Goal: Information Seeking & Learning: Check status

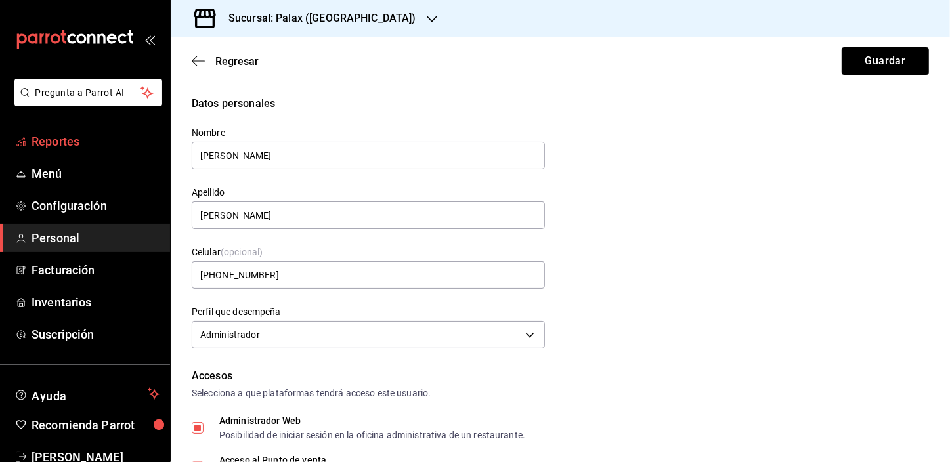
click at [79, 143] on span "Reportes" at bounding box center [95, 142] width 128 height 18
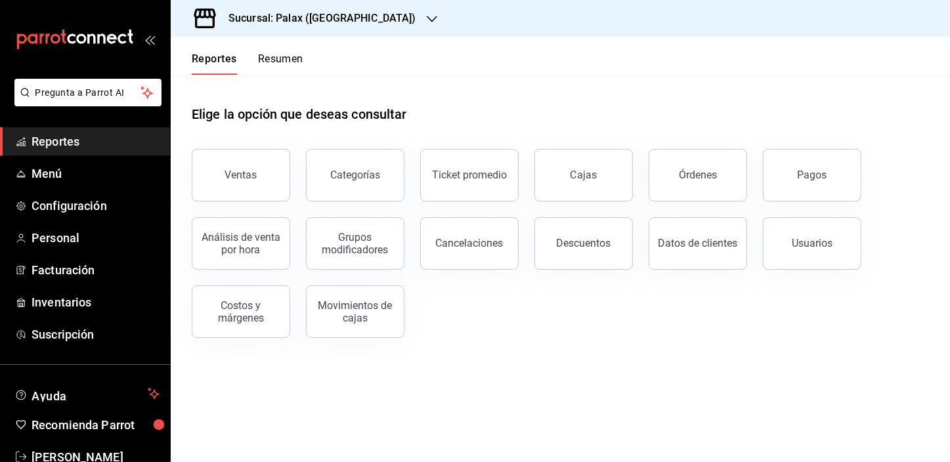
click at [235, 163] on button "Ventas" at bounding box center [241, 175] width 98 height 52
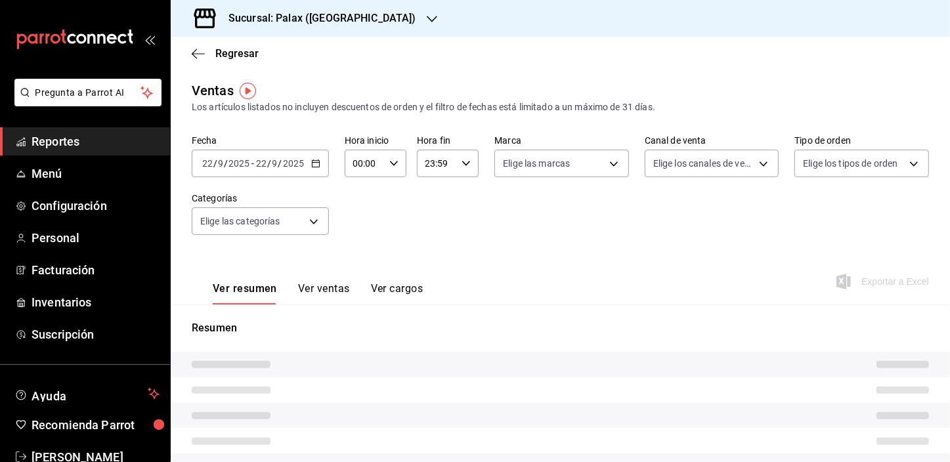
click at [360, 163] on input "00:00" at bounding box center [364, 163] width 39 height 26
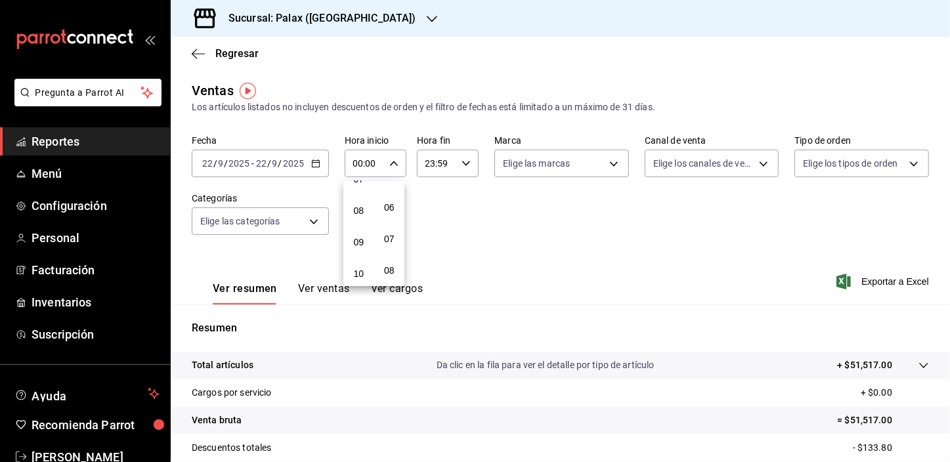
scroll to position [178, 0]
click at [352, 236] on button "07" at bounding box center [359, 239] width 26 height 26
type input "07:00"
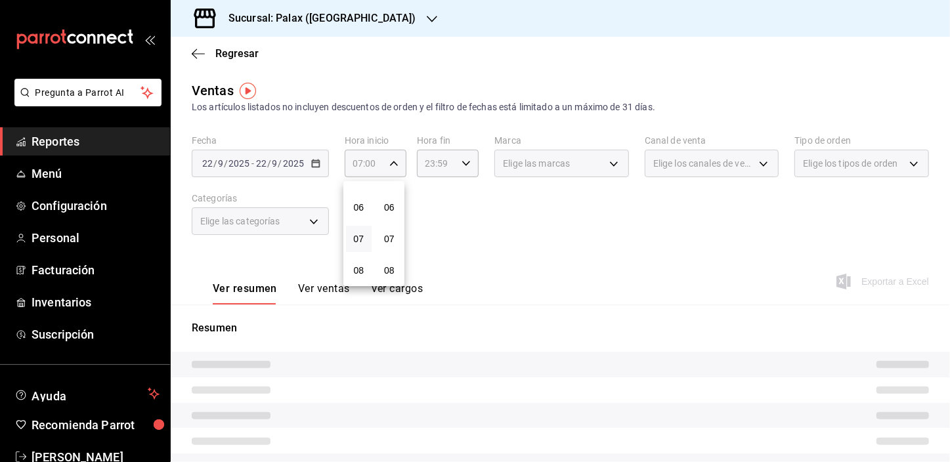
click at [285, 224] on div at bounding box center [475, 231] width 950 height 462
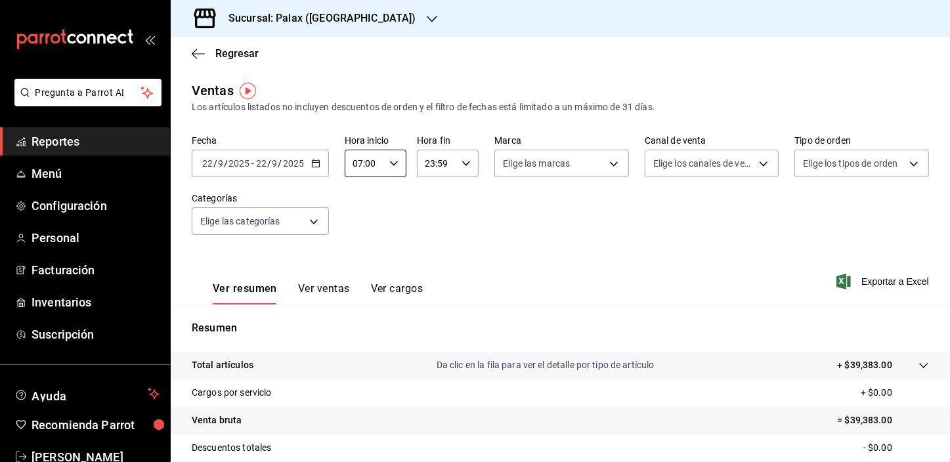
click at [285, 224] on body "Pregunta a Parrot AI Reportes Menú Configuración Personal Facturación Inventari…" at bounding box center [475, 231] width 950 height 462
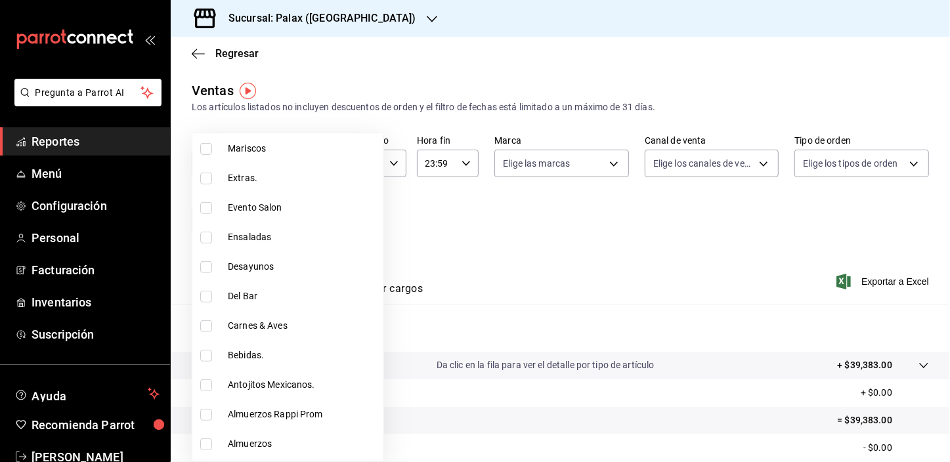
scroll to position [417, 0]
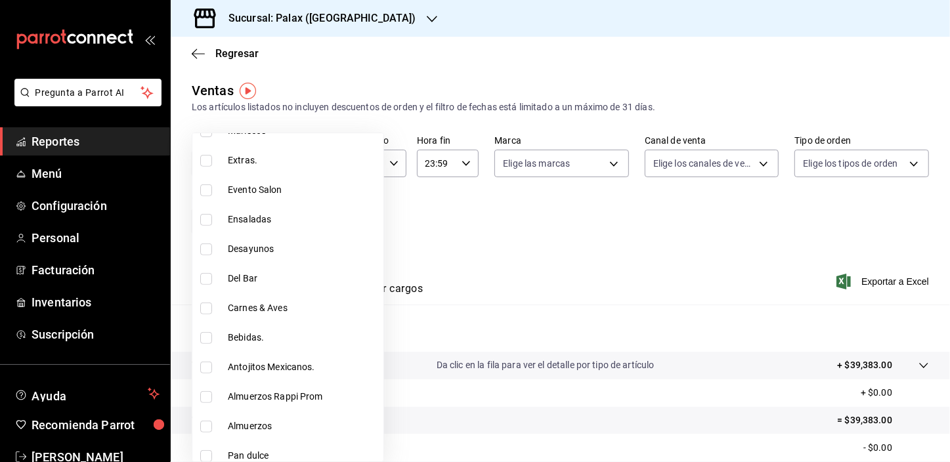
click at [203, 337] on input "checkbox" at bounding box center [206, 338] width 12 height 12
checkbox input "true"
type input "4b82141e-e12f-4992-9202-ab169af21a46"
click at [453, 238] on div at bounding box center [475, 231] width 950 height 462
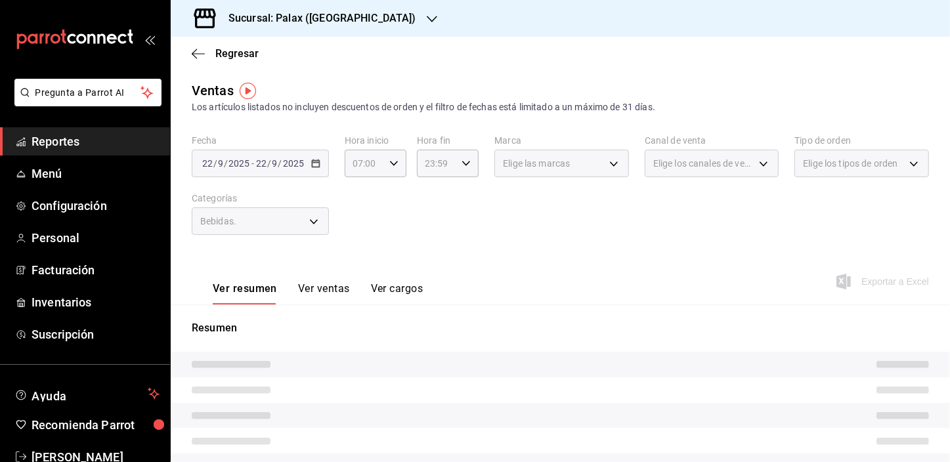
click at [318, 293] on button "Ver ventas" at bounding box center [324, 293] width 52 height 22
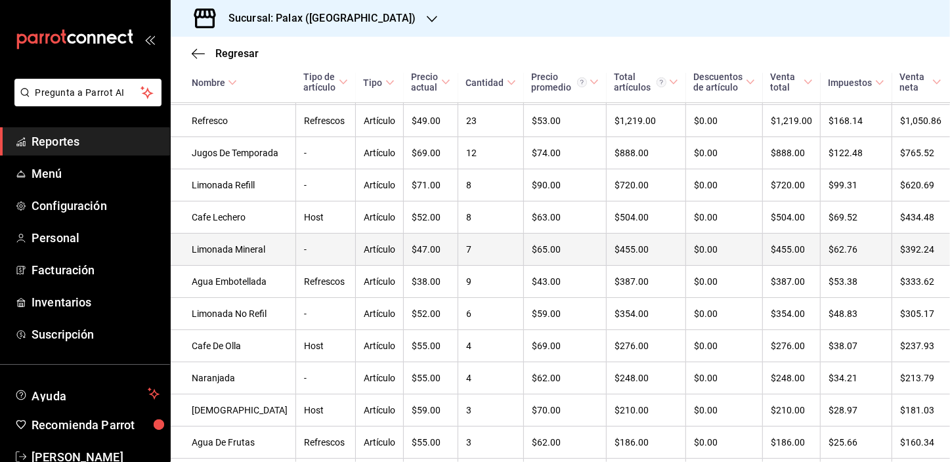
scroll to position [59, 0]
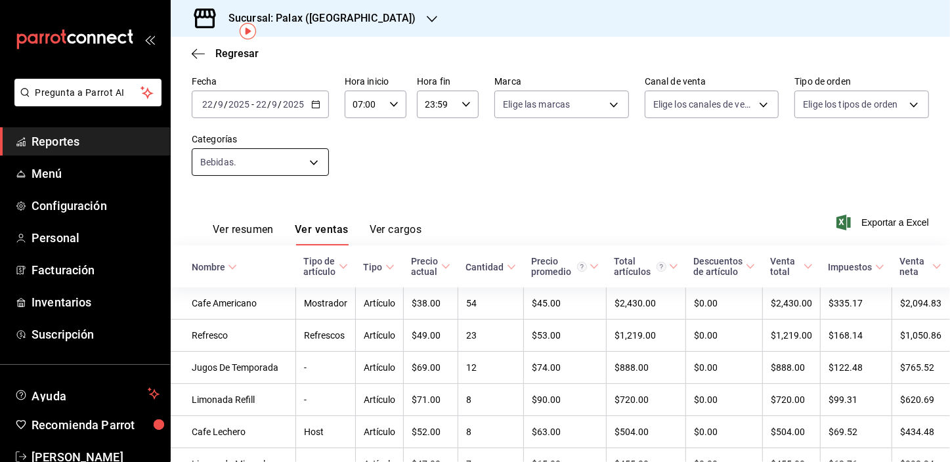
click at [262, 157] on body "Pregunta a Parrot AI Reportes Menú Configuración Personal Facturación Inventari…" at bounding box center [475, 231] width 950 height 462
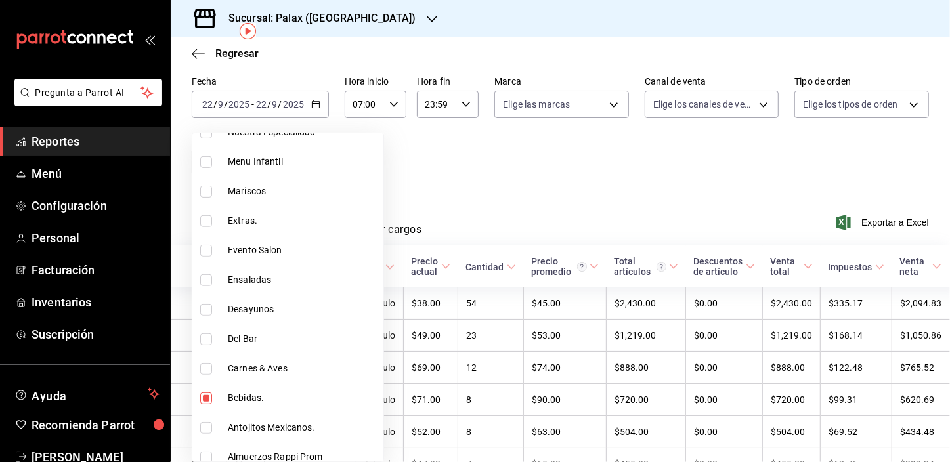
scroll to position [358, 0]
click at [202, 396] on input "checkbox" at bounding box center [206, 398] width 12 height 12
checkbox input "false"
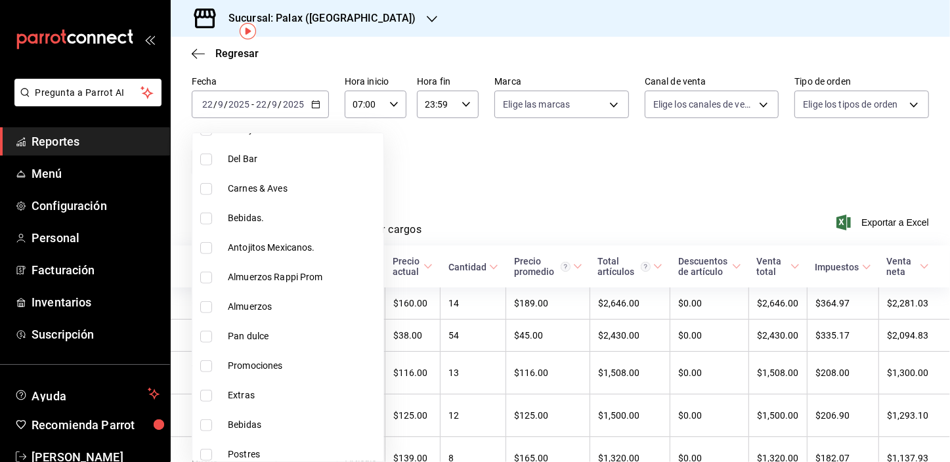
scroll to position [597, 0]
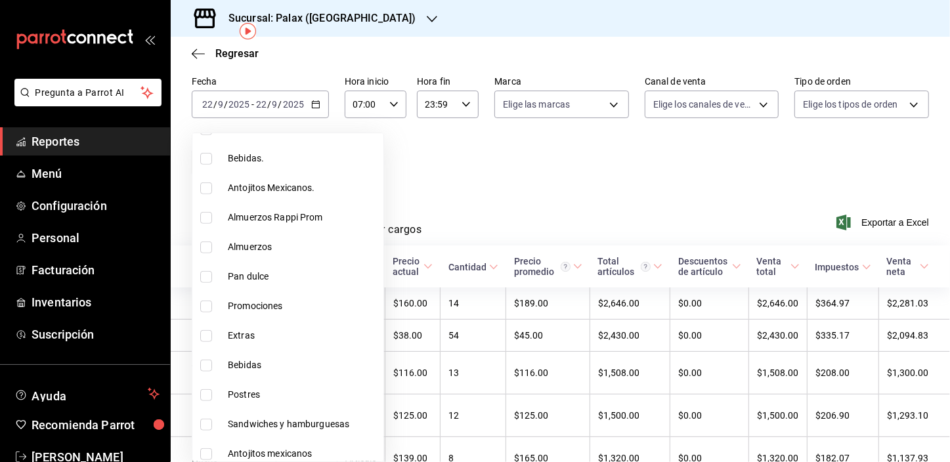
drag, startPoint x: 199, startPoint y: 266, endPoint x: 402, endPoint y: 217, distance: 208.8
click at [199, 268] on li "Pan dulce" at bounding box center [287, 277] width 191 height 30
click at [207, 282] on li "Pan dulce" at bounding box center [287, 277] width 191 height 30
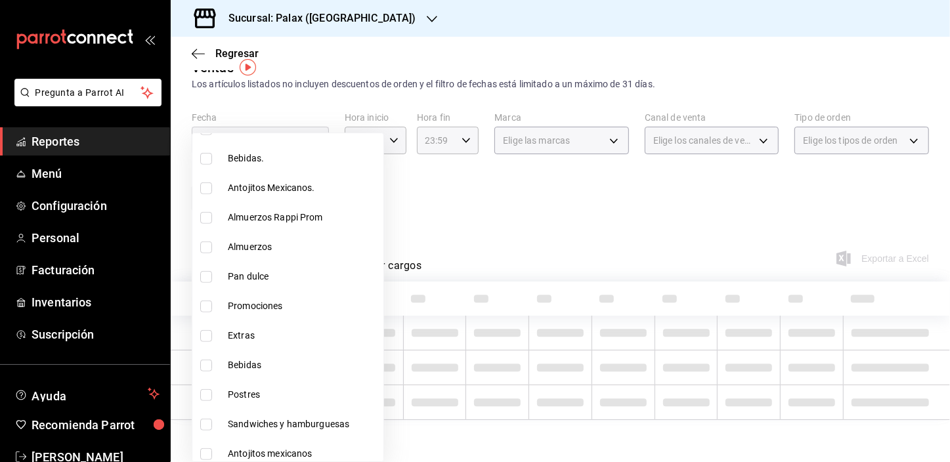
checkbox input "false"
click at [465, 181] on div at bounding box center [475, 231] width 950 height 462
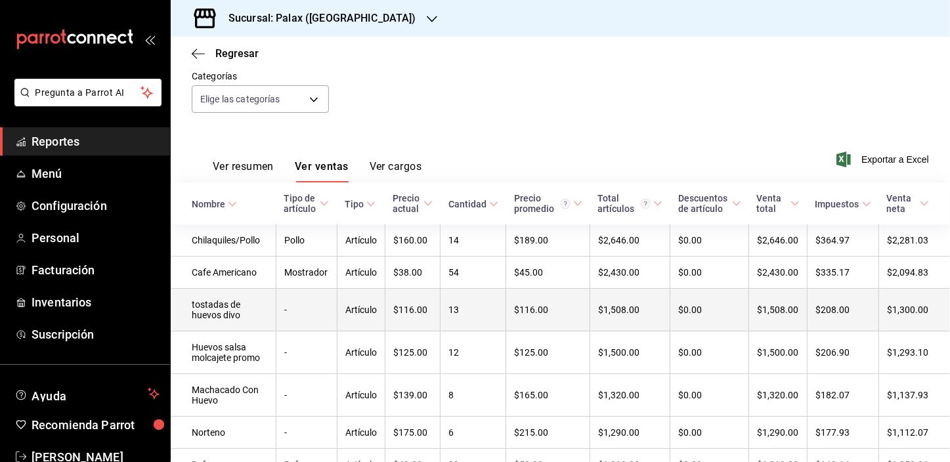
scroll to position [59, 0]
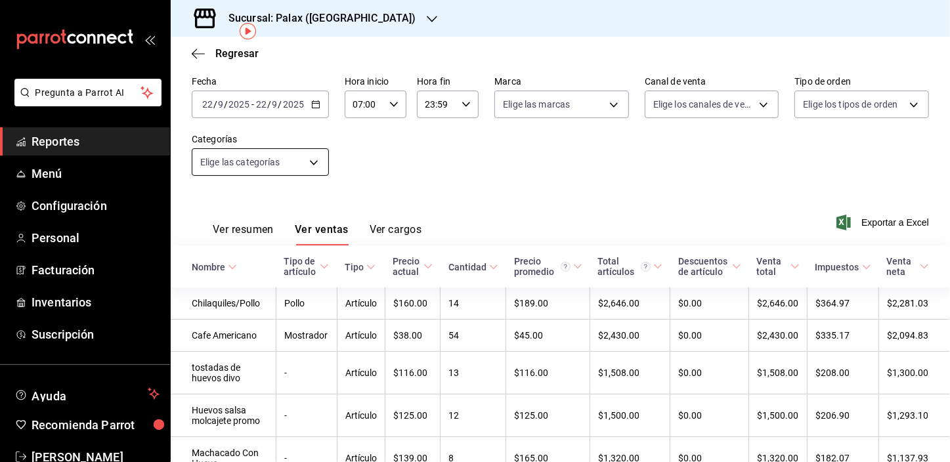
click at [264, 171] on body "Pregunta a Parrot AI Reportes Menú Configuración Personal Facturación Inventari…" at bounding box center [475, 231] width 950 height 462
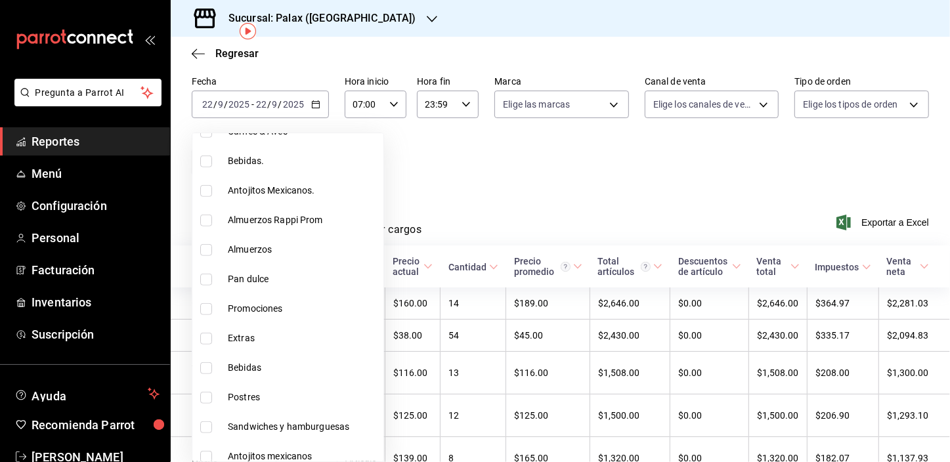
scroll to position [656, 0]
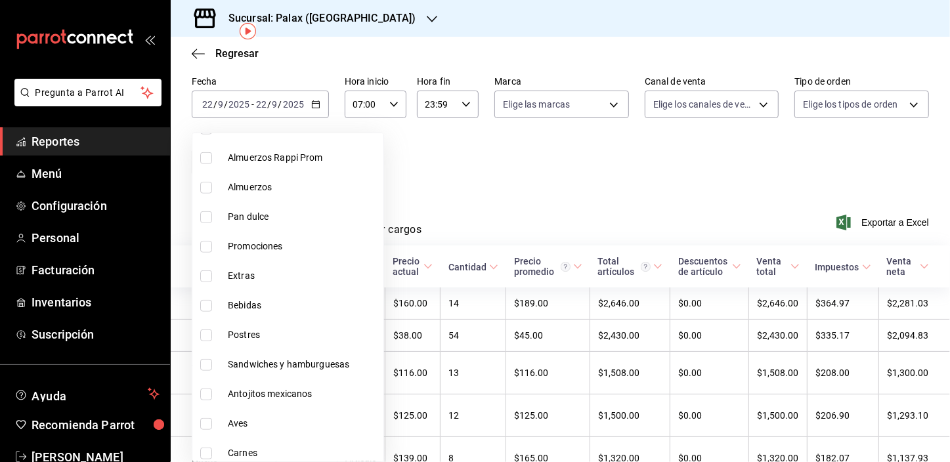
click at [203, 218] on input "checkbox" at bounding box center [206, 217] width 12 height 12
checkbox input "true"
type input "a0032ace-f936-4bce-ae72-52a9a3fd0e48"
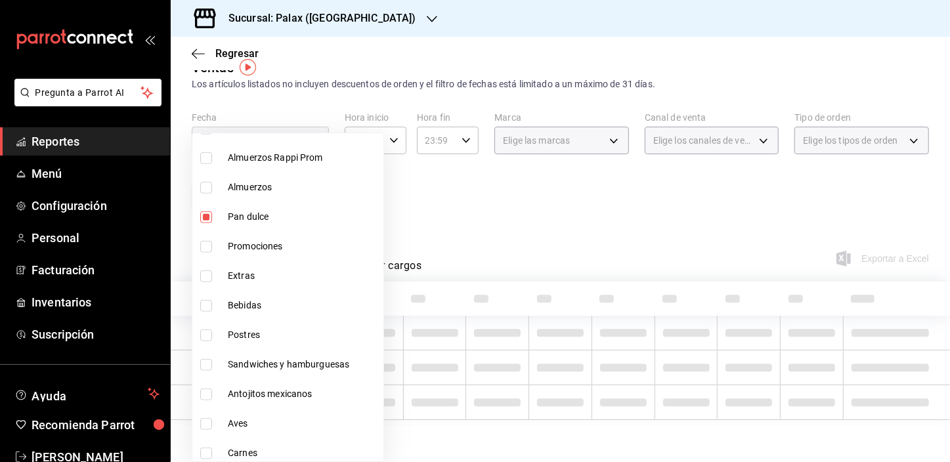
click at [460, 182] on div at bounding box center [475, 231] width 950 height 462
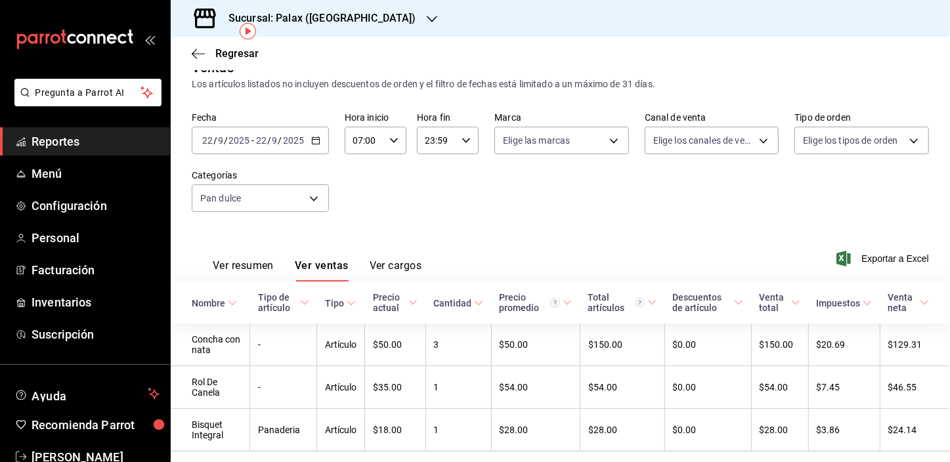
scroll to position [59, 0]
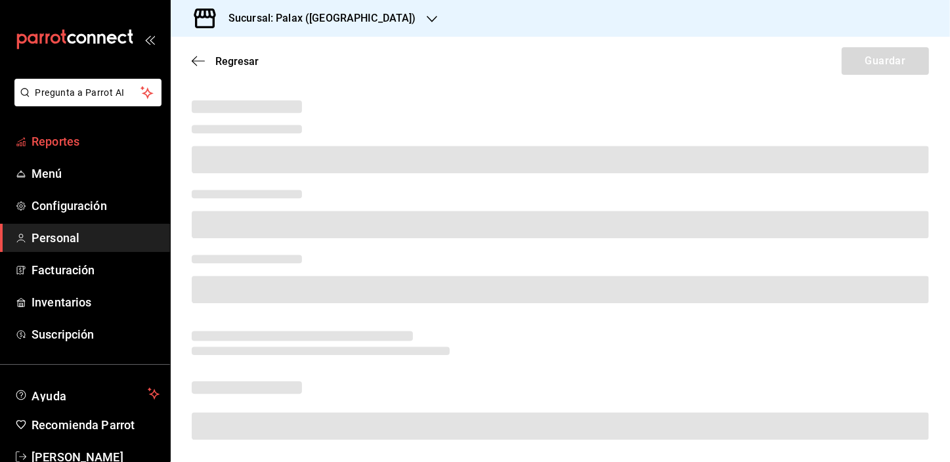
click at [109, 150] on span "Reportes" at bounding box center [95, 142] width 128 height 18
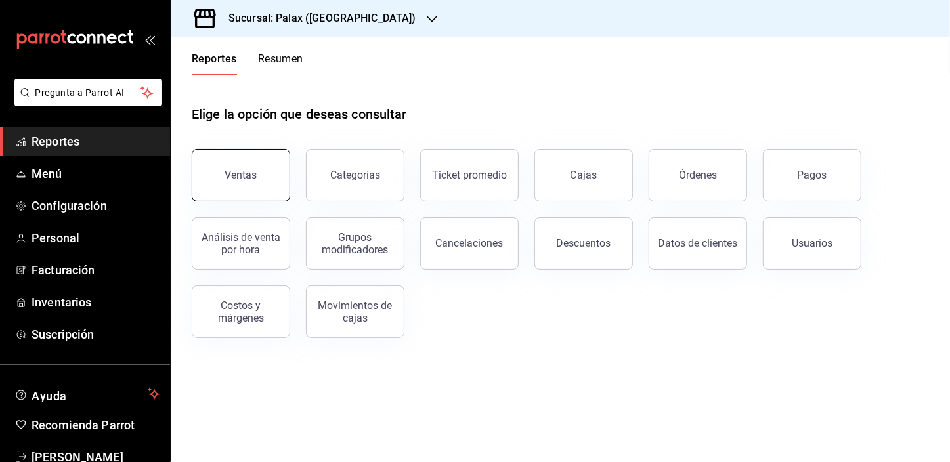
click at [256, 179] on button "Ventas" at bounding box center [241, 175] width 98 height 52
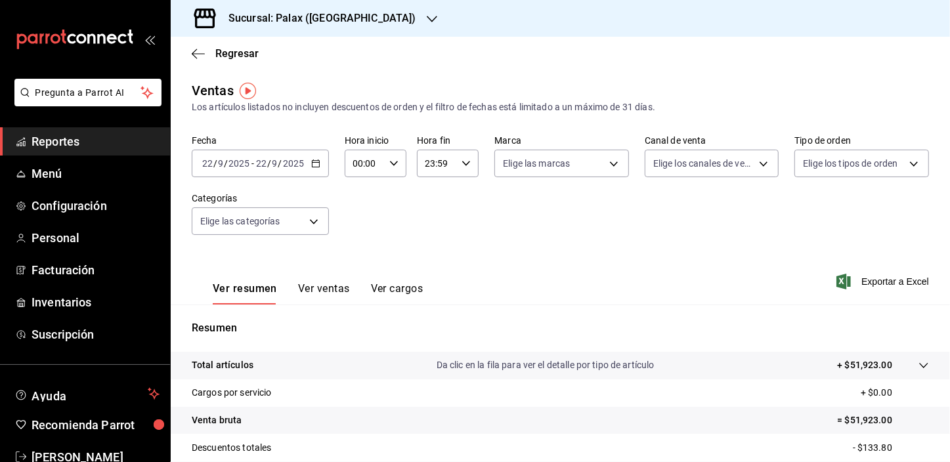
click at [361, 165] on input "00:00" at bounding box center [364, 163] width 39 height 26
click at [356, 243] on span "07" at bounding box center [359, 239] width 10 height 10
type input "07:00"
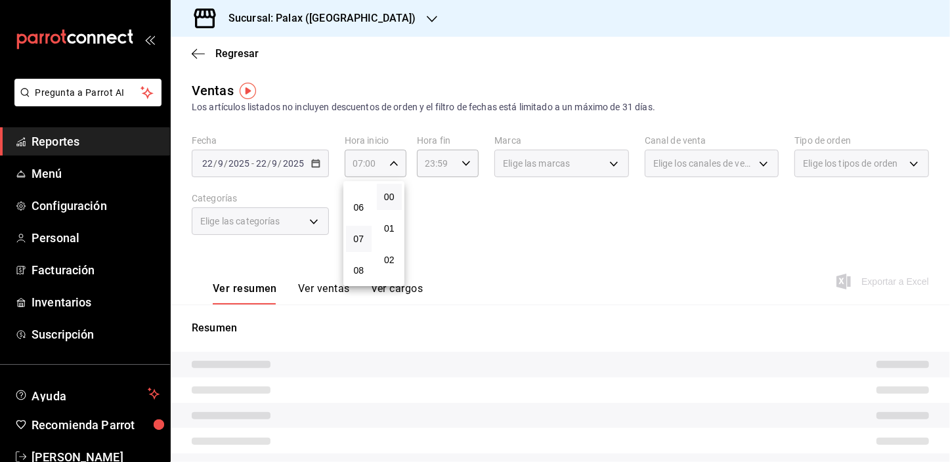
click at [269, 222] on div at bounding box center [475, 231] width 950 height 462
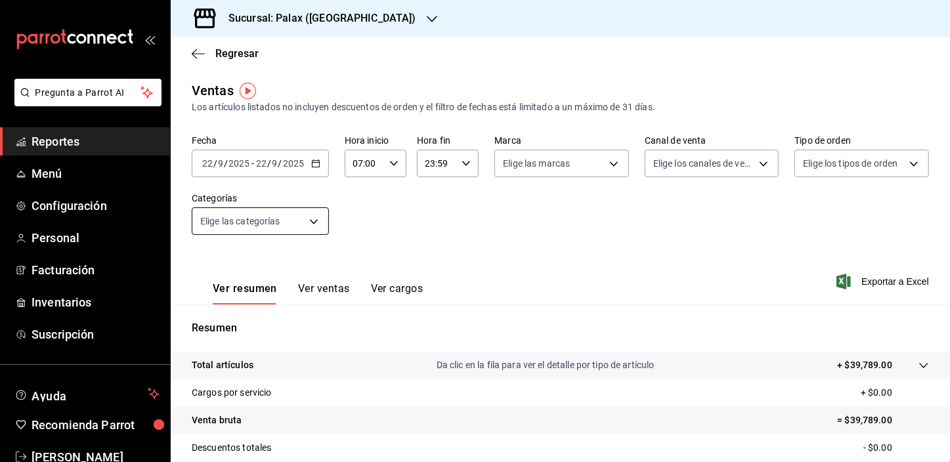
click at [269, 222] on body "Pregunta a Parrot AI Reportes Menú Configuración Personal Facturación Inventari…" at bounding box center [475, 231] width 950 height 462
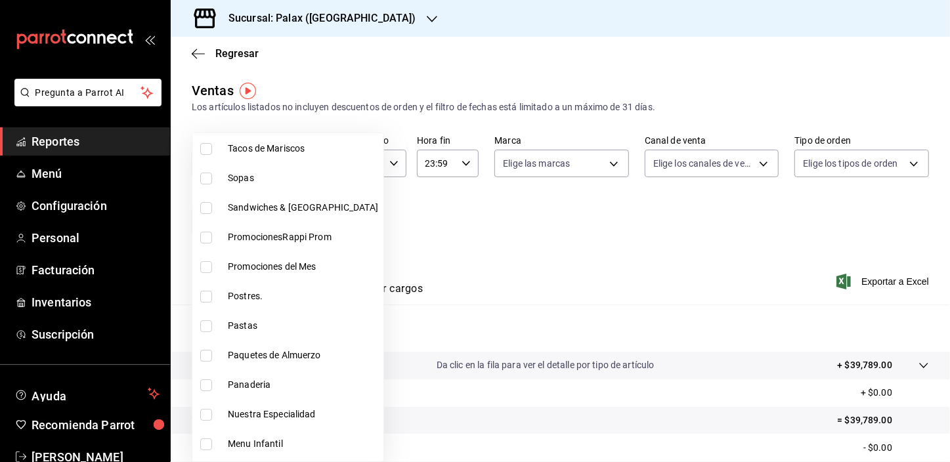
scroll to position [238, 0]
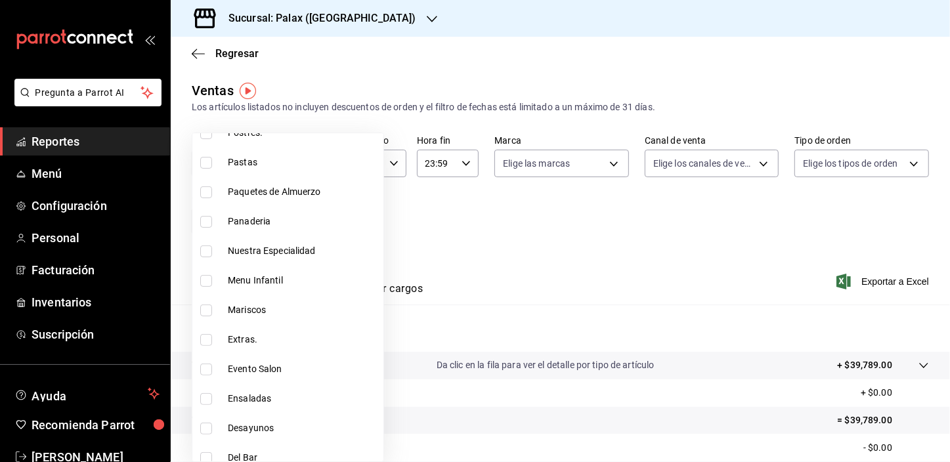
click at [207, 222] on input "checkbox" at bounding box center [206, 222] width 12 height 12
checkbox input "true"
type input "90d14028-a2c9-4fb8-b762-41d9ea373592"
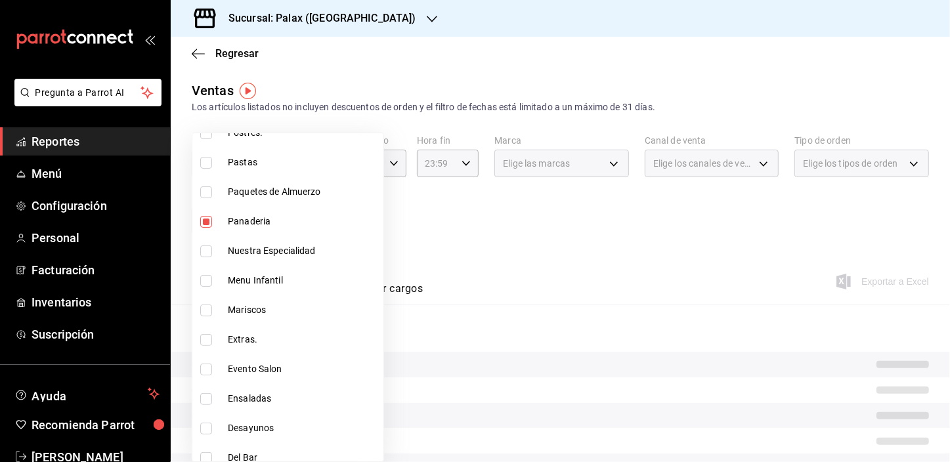
click at [469, 85] on div at bounding box center [475, 231] width 950 height 462
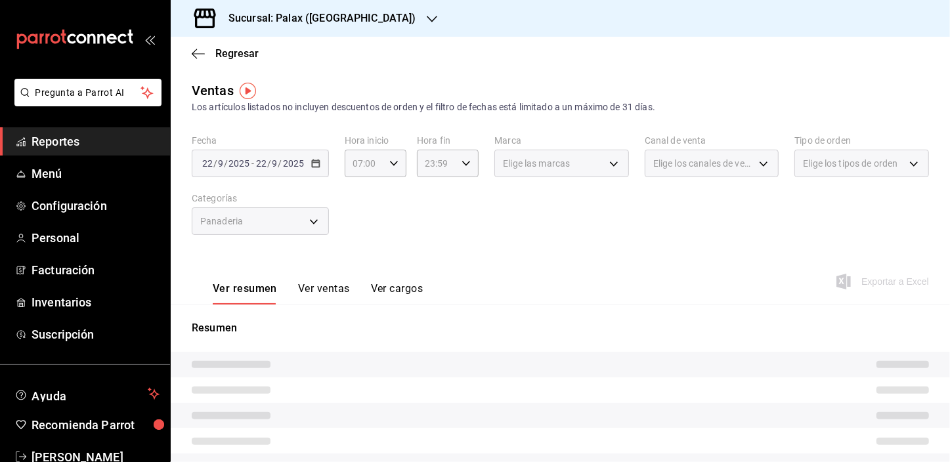
click at [332, 290] on button "Ver ventas" at bounding box center [324, 293] width 52 height 22
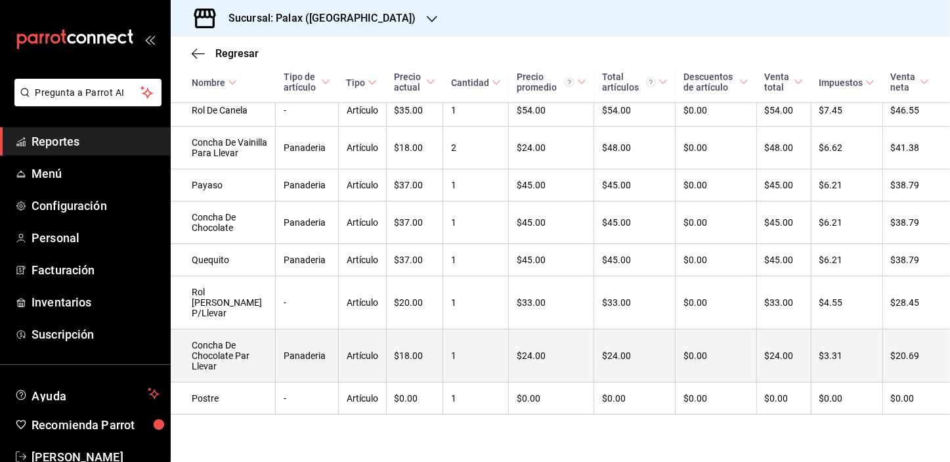
scroll to position [511, 0]
